Goal: Information Seeking & Learning: Learn about a topic

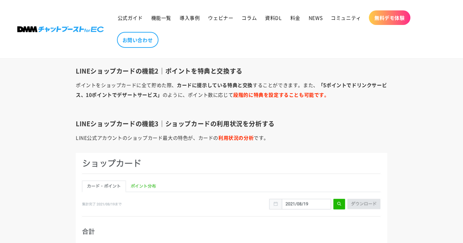
scroll to position [1557, 0]
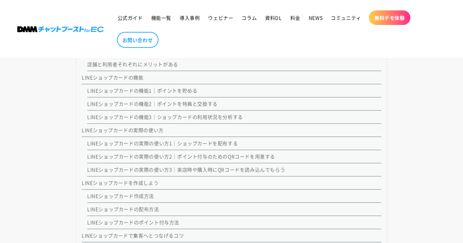
scroll to position [599, 0]
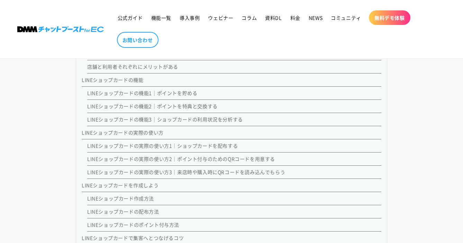
click at [174, 121] on link "LINEショップカードの機能3｜ショップカードの利用状況を分析する" at bounding box center [165, 119] width 156 height 7
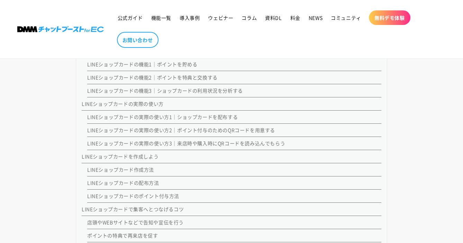
scroll to position [628, 0]
